Goal: Find specific page/section: Find specific page/section

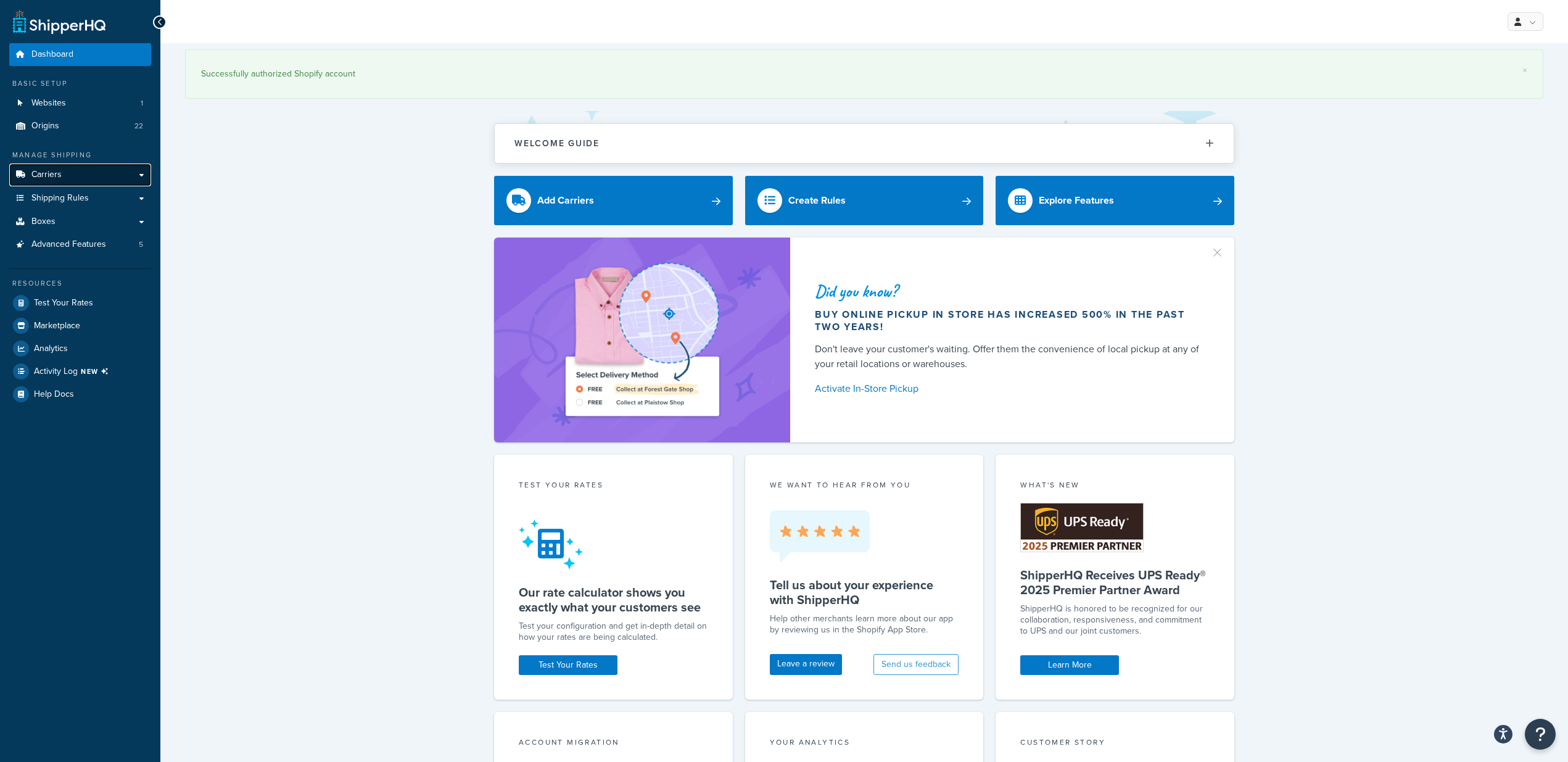
click at [50, 171] on span "Carriers" at bounding box center [46, 175] width 31 height 10
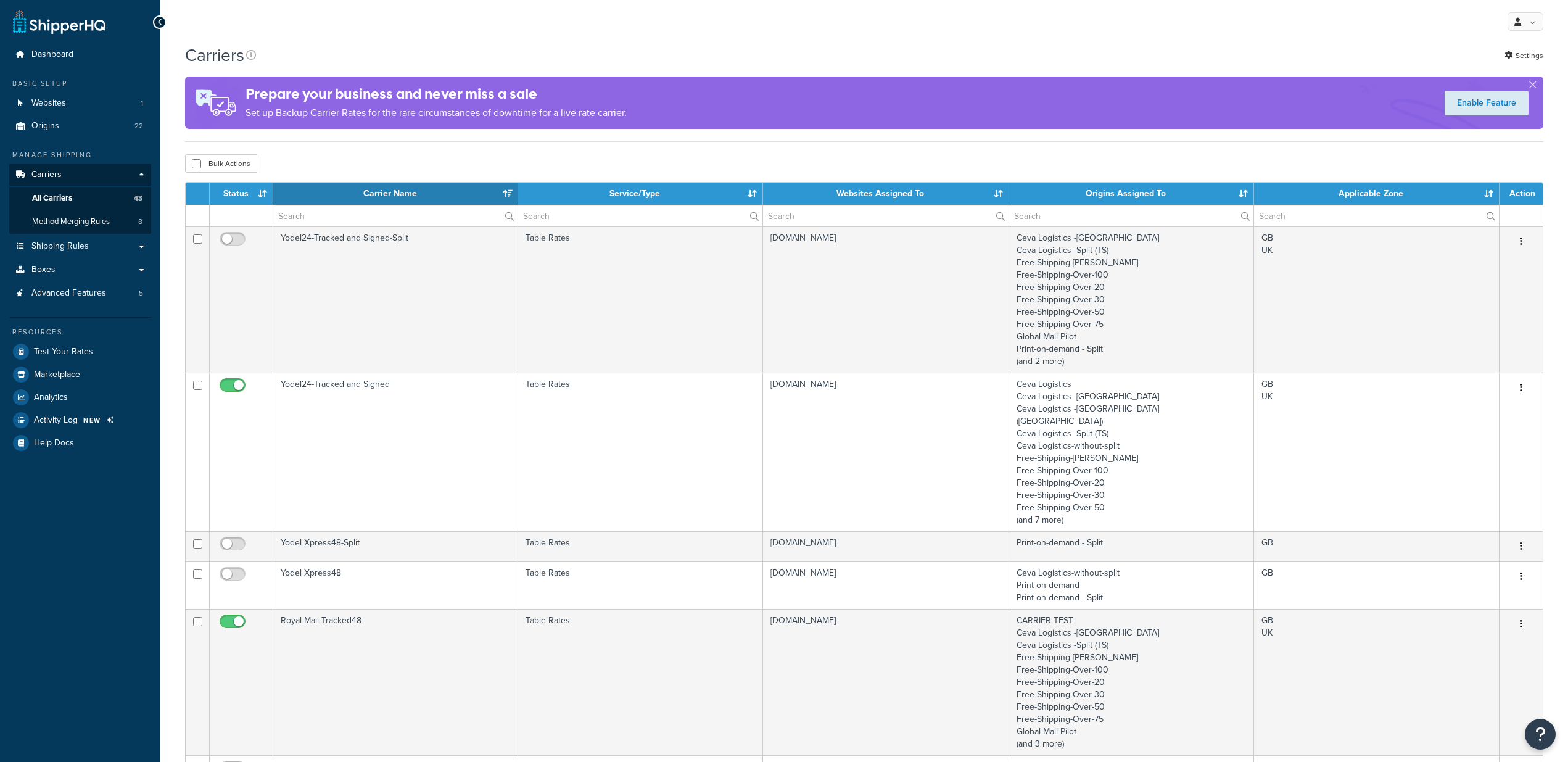
select select "15"
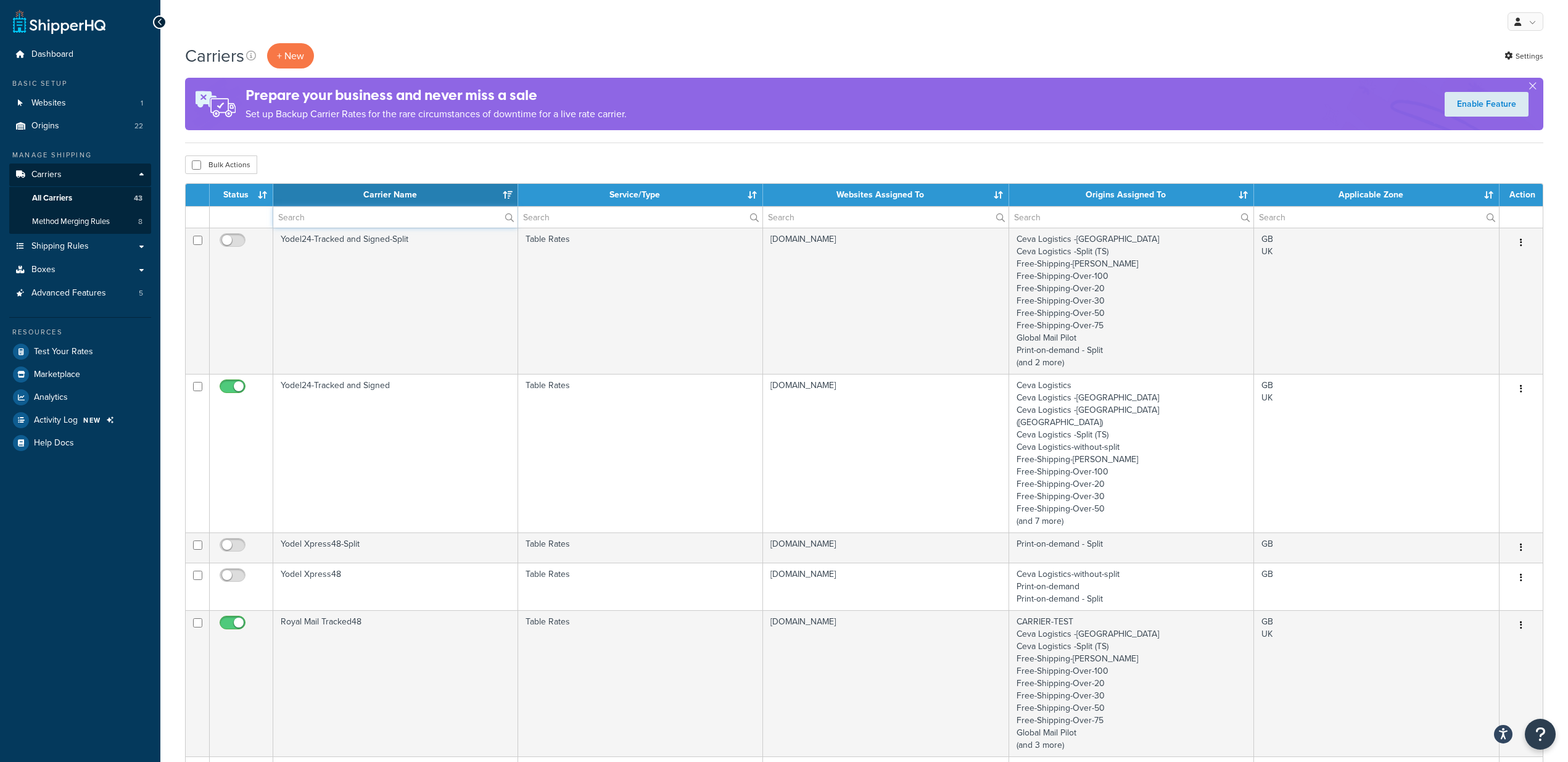
click at [405, 218] on input "text" at bounding box center [395, 217] width 244 height 21
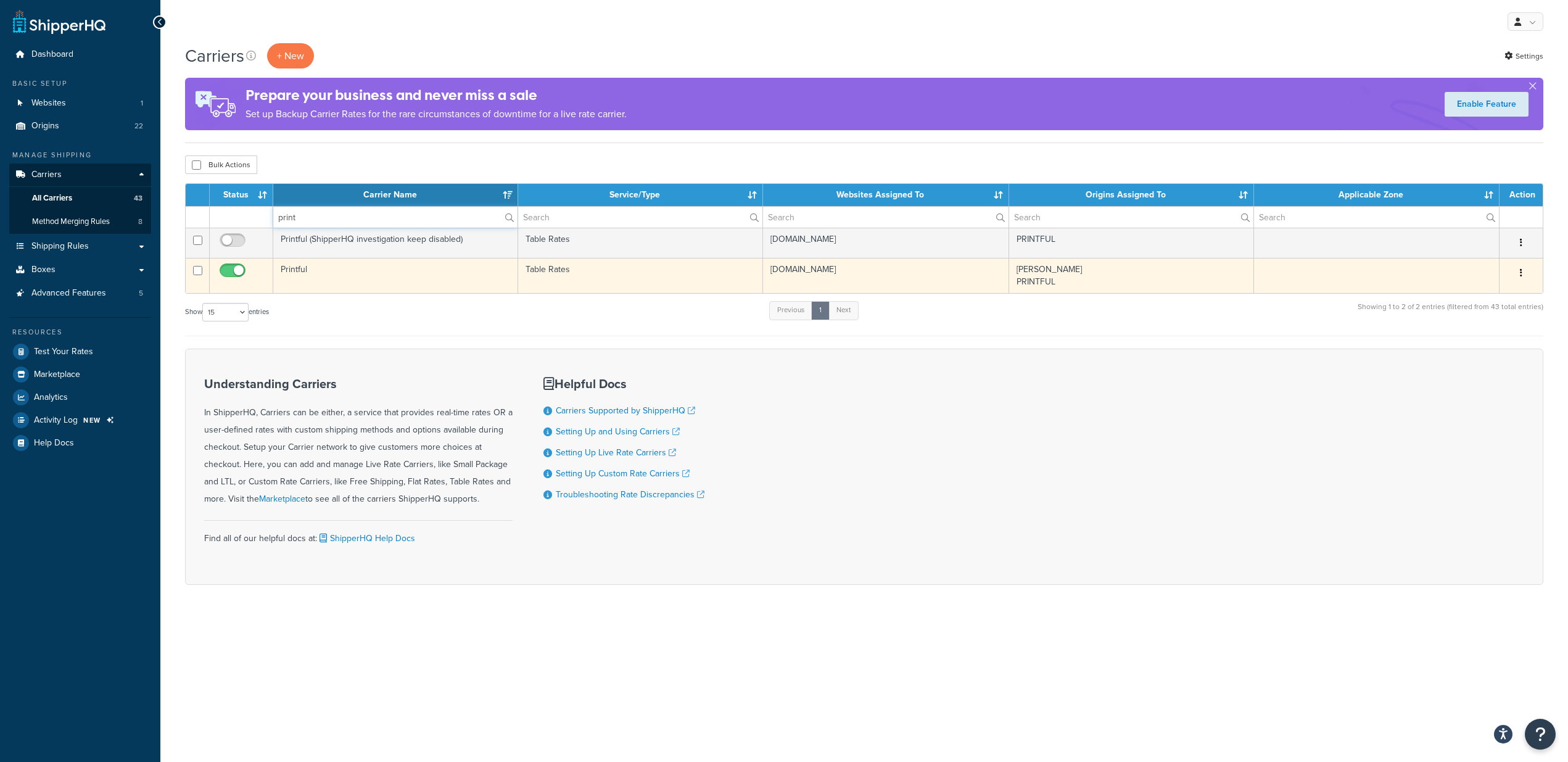
type input "print"
click at [423, 274] on td "Printful" at bounding box center [395, 276] width 245 height 35
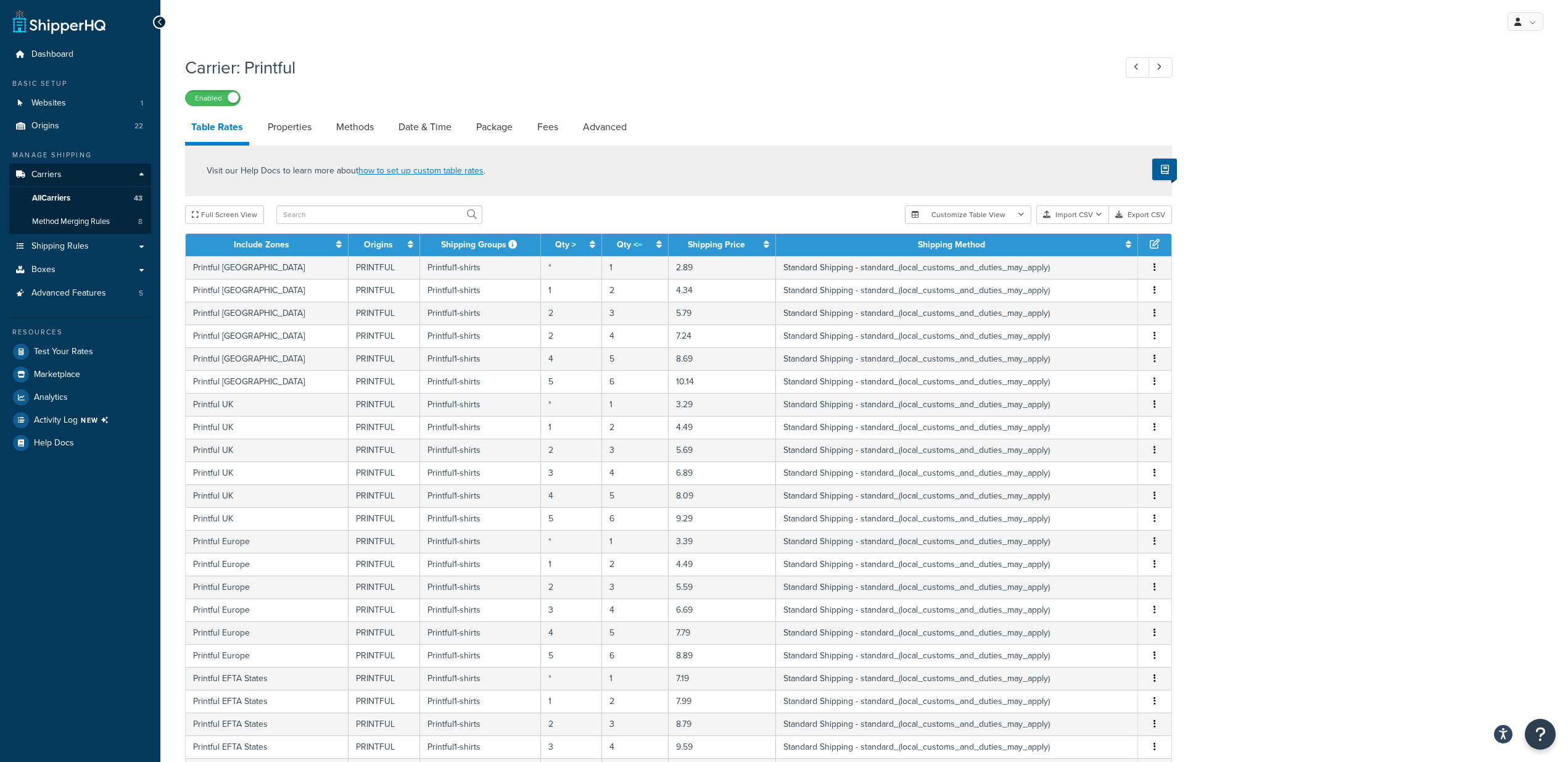
scroll to position [239, 0]
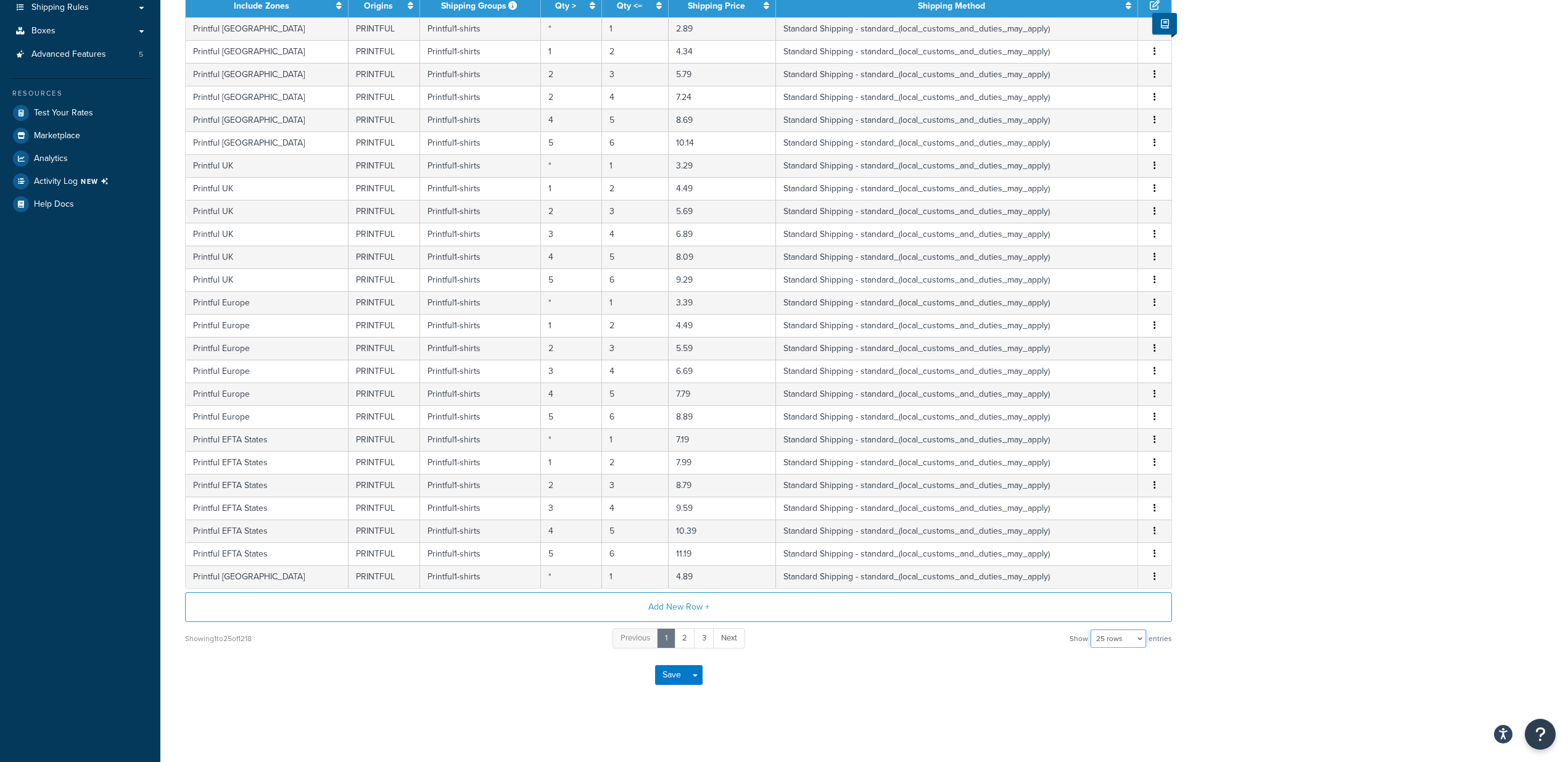
click at [1104, 638] on select "10 rows 15 rows 25 rows 50 rows 100 rows 1000 rows" at bounding box center [1118, 638] width 56 height 18
select select "1000"
click at [1091, 630] on select "10 rows 15 rows 25 rows 50 rows 100 rows 1000 rows" at bounding box center [1118, 638] width 56 height 18
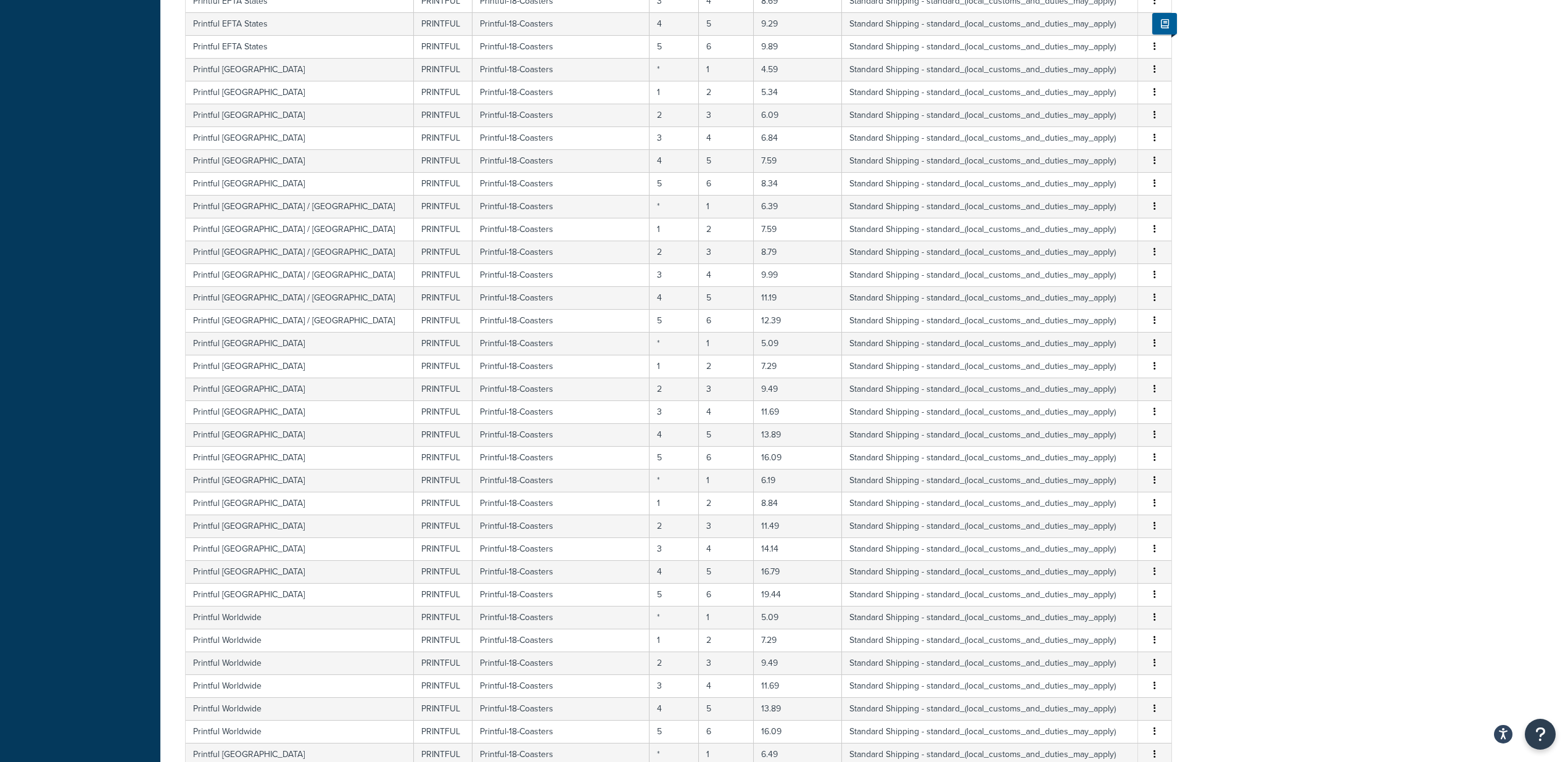
scroll to position [22499, 0]
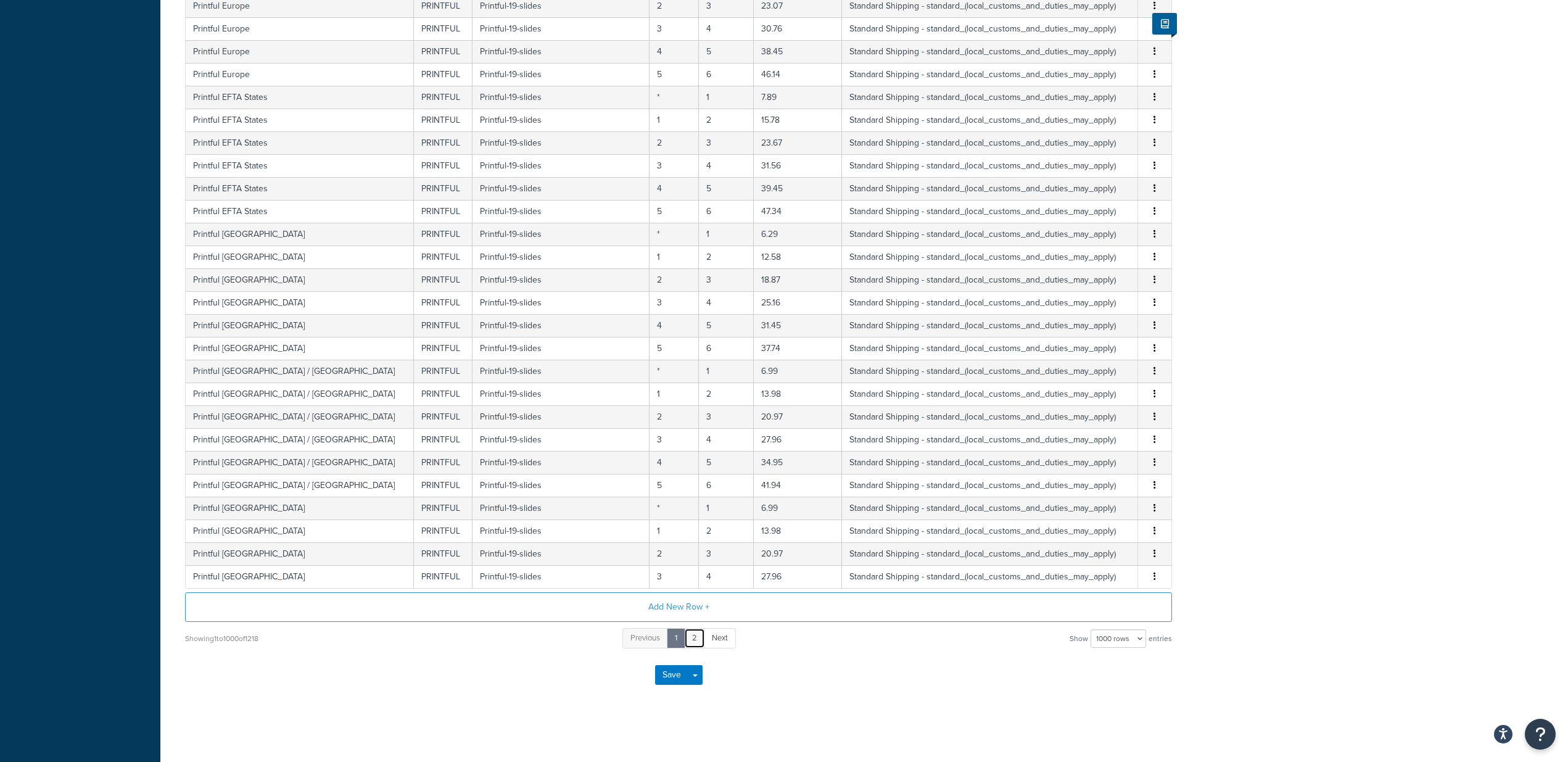
click at [689, 640] on link "2" at bounding box center [694, 638] width 21 height 20
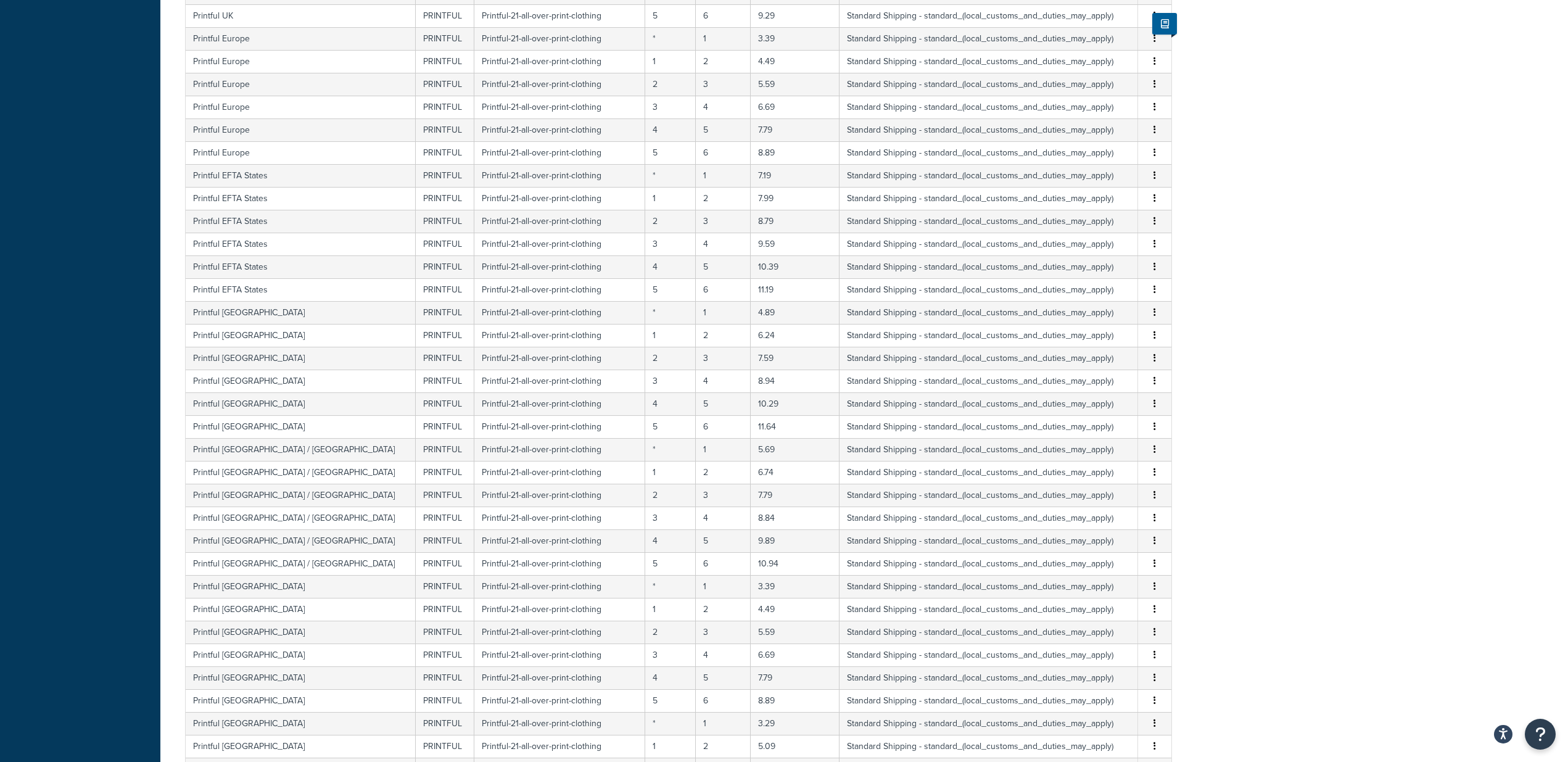
scroll to position [1371, 0]
